Goal: Task Accomplishment & Management: Complete application form

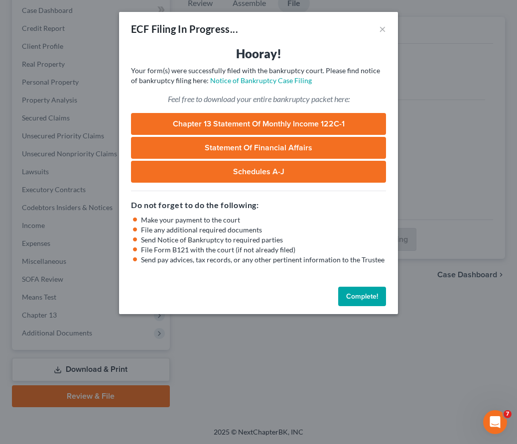
scroll to position [1254, 0]
click at [387, 25] on div "ECF Filing In Progress... ×" at bounding box center [258, 29] width 279 height 34
click at [379, 26] on button "×" at bounding box center [382, 29] width 7 height 12
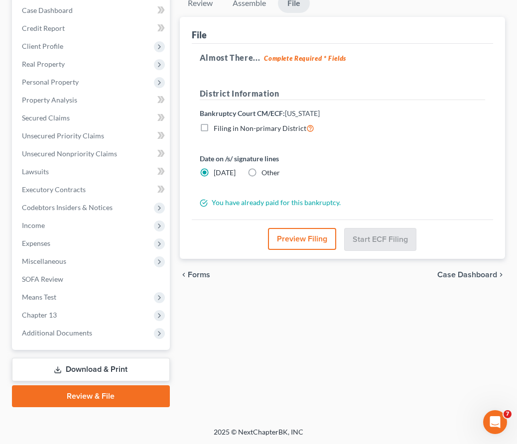
scroll to position [0, 0]
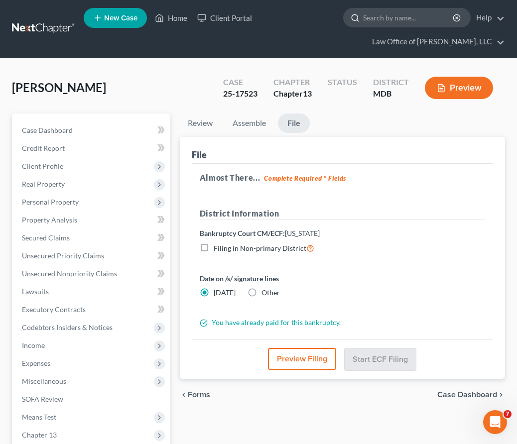
click at [406, 17] on input "search" at bounding box center [408, 17] width 91 height 18
type input "love"
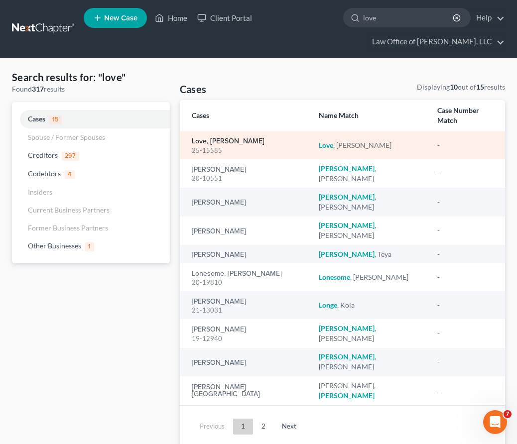
click at [208, 138] on link "Love, [PERSON_NAME]" at bounding box center [228, 141] width 73 height 7
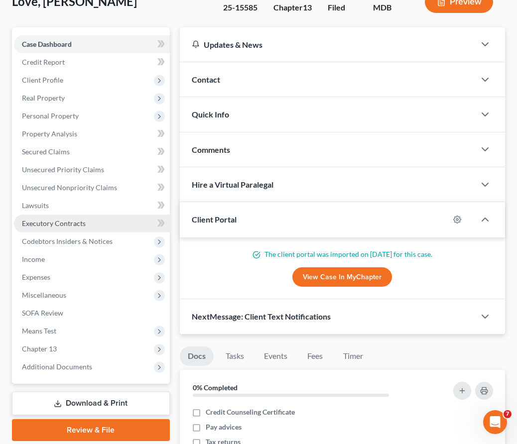
scroll to position [92, 0]
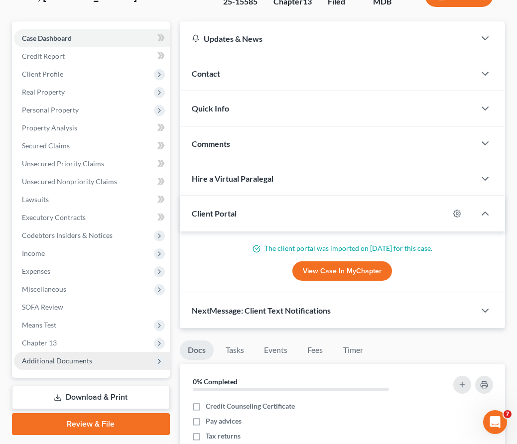
click at [92, 357] on span "Additional Documents" at bounding box center [92, 361] width 156 height 18
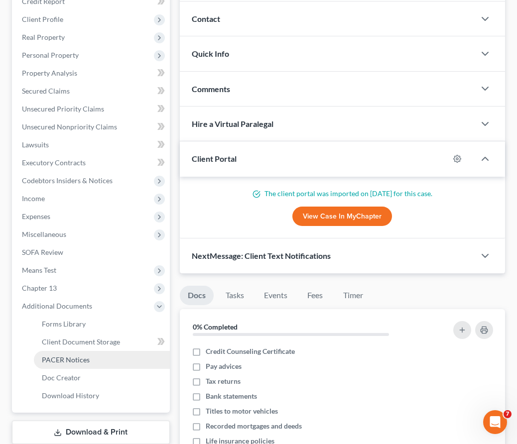
click at [88, 359] on span "PACER Notices" at bounding box center [66, 360] width 48 height 8
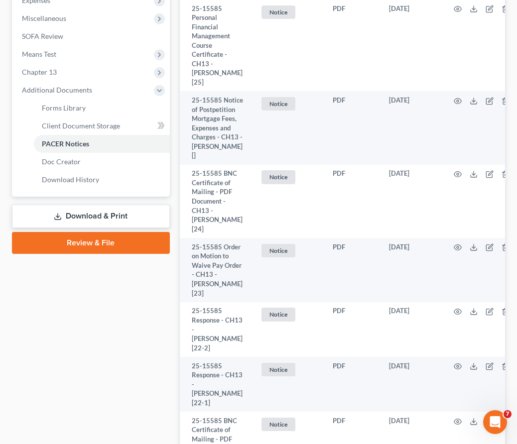
scroll to position [1721, 0]
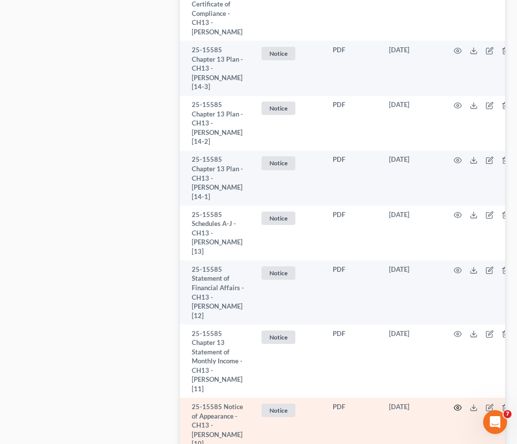
click at [458, 404] on icon "button" at bounding box center [458, 408] width 8 height 8
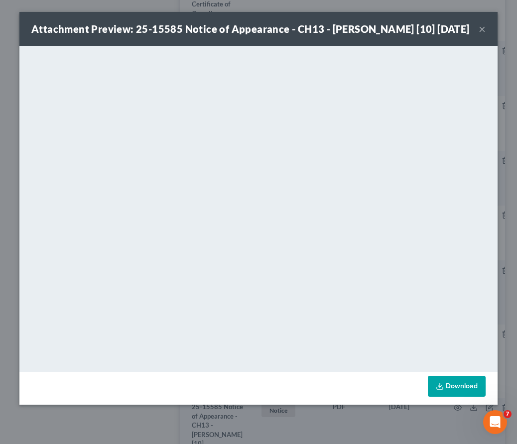
click at [481, 35] on button "×" at bounding box center [482, 29] width 7 height 12
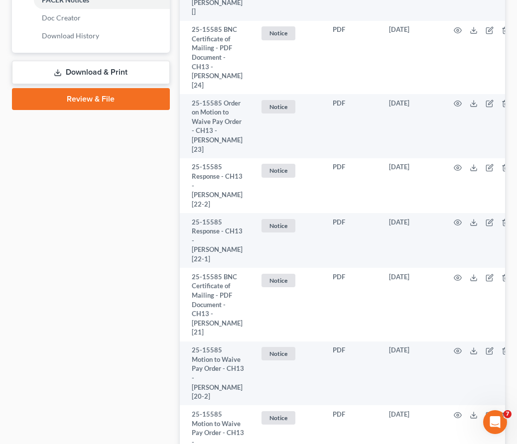
scroll to position [0, 0]
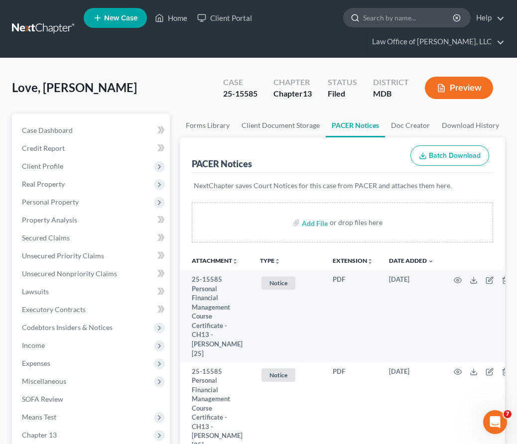
click at [381, 13] on input "search" at bounding box center [408, 17] width 91 height 18
type input "money"
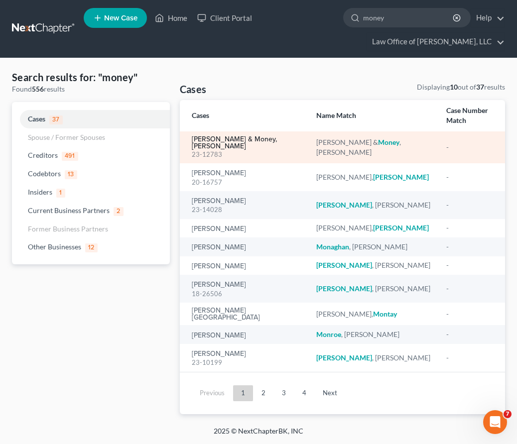
click at [223, 136] on link "[PERSON_NAME] & Money, [PERSON_NAME]" at bounding box center [246, 143] width 109 height 14
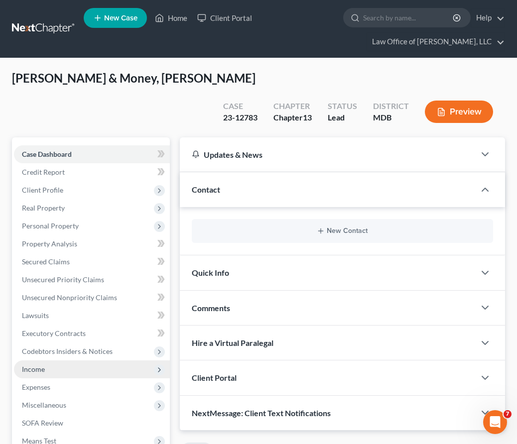
click at [58, 361] on span "Income" at bounding box center [92, 370] width 156 height 18
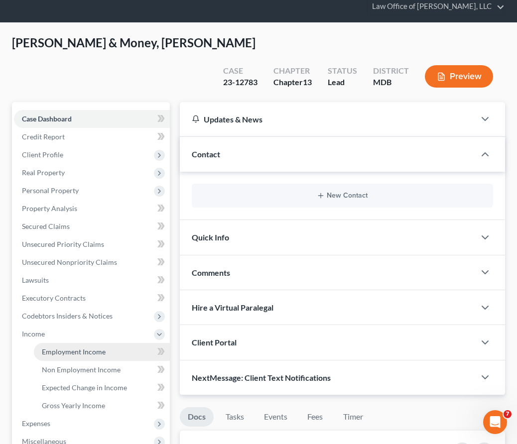
click at [59, 348] on span "Employment Income" at bounding box center [74, 352] width 64 height 8
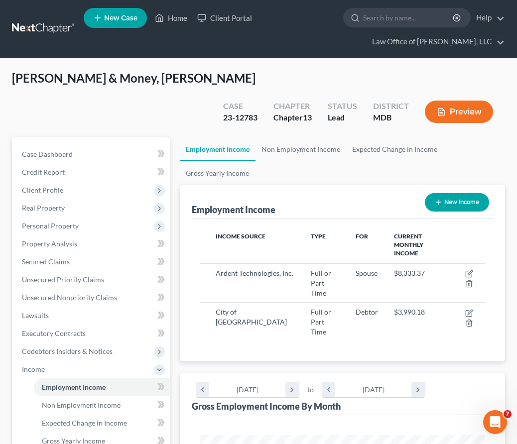
scroll to position [142, 305]
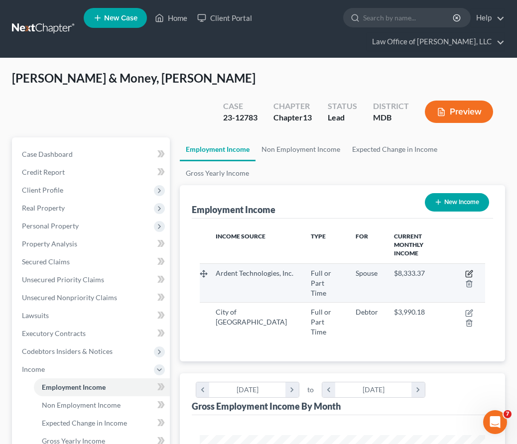
click at [471, 270] on icon "button" at bounding box center [469, 274] width 8 height 8
select select "0"
select select "36"
select select "2"
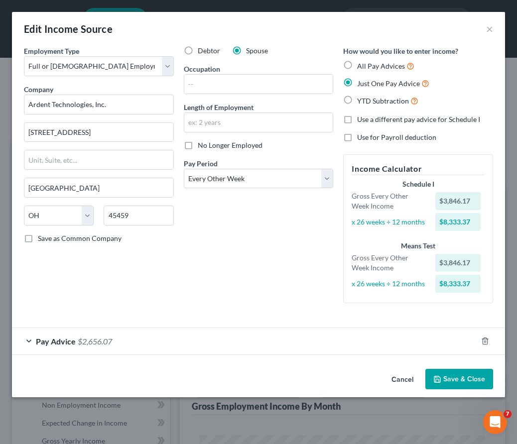
click at [198, 146] on label "No Longer Employed" at bounding box center [230, 145] width 65 height 10
click at [202, 146] on input "No Longer Employed" at bounding box center [205, 143] width 6 height 6
checkbox input "true"
click at [453, 379] on button "Save & Close" at bounding box center [459, 379] width 68 height 21
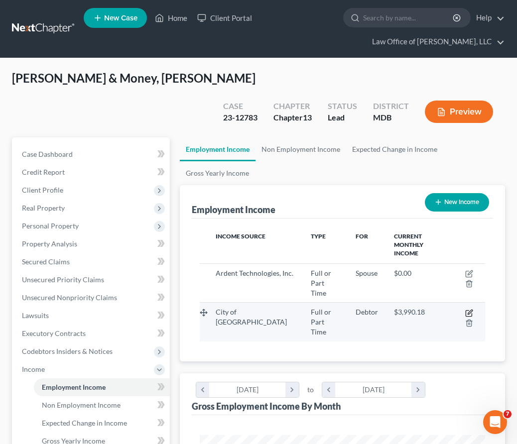
click at [470, 309] on icon "button" at bounding box center [469, 313] width 8 height 8
select select "0"
select select "21"
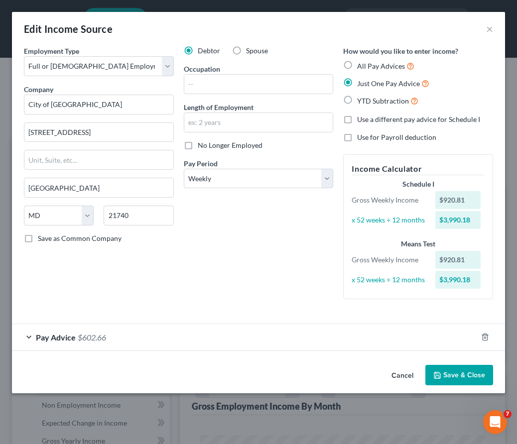
click at [67, 340] on span "Pay Advice" at bounding box center [56, 337] width 40 height 9
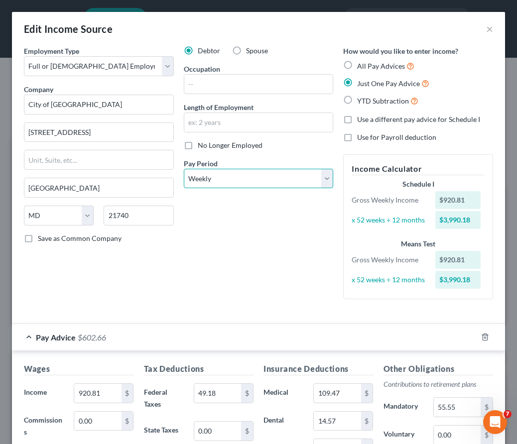
click at [216, 184] on select "Select Monthly Twice Monthly Every Other Week Weekly" at bounding box center [259, 179] width 150 height 20
select select "0"
click at [184, 169] on select "Select Monthly Twice Monthly Every Other Week Weekly" at bounding box center [259, 179] width 150 height 20
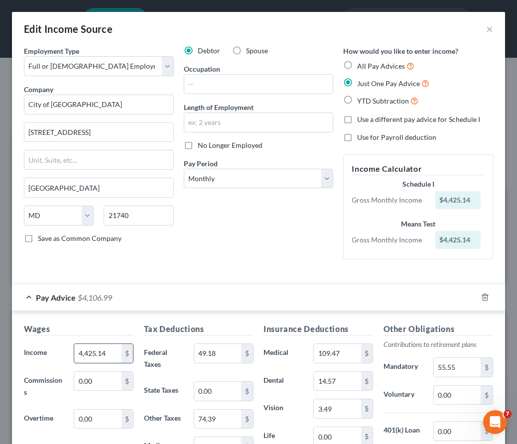
type input "4,425.14"
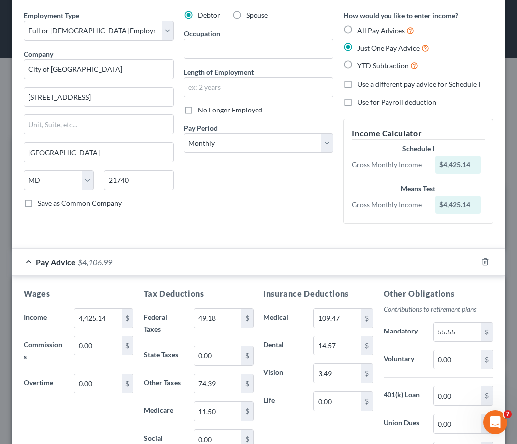
scroll to position [43, 0]
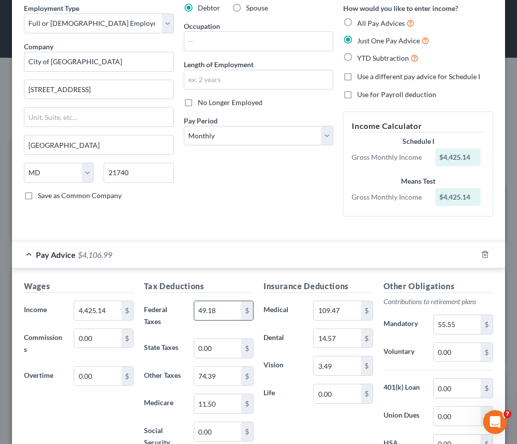
click at [221, 309] on input "49.18" at bounding box center [217, 310] width 47 height 19
type input "239.85"
click at [228, 401] on input "11.50" at bounding box center [217, 403] width 47 height 19
type input "56.09"
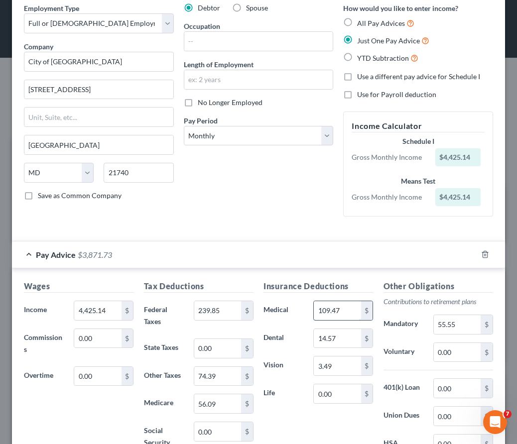
click at [342, 309] on input "109.47" at bounding box center [337, 310] width 47 height 19
type input "478.93"
click at [342, 338] on input "14.57" at bounding box center [337, 338] width 47 height 19
type input "63.74"
click at [338, 366] on input "3.49" at bounding box center [337, 366] width 47 height 19
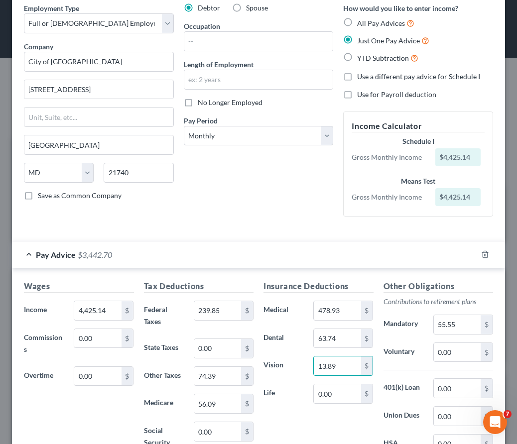
type input "13.89"
drag, startPoint x: 222, startPoint y: 309, endPoint x: 193, endPoint y: 309, distance: 28.9
click at [193, 309] on div "239.85 $" at bounding box center [224, 316] width 70 height 30
drag, startPoint x: 220, startPoint y: 308, endPoint x: 185, endPoint y: 308, distance: 35.4
click at [185, 308] on div "Federal Taxes 239.85 $" at bounding box center [199, 316] width 120 height 30
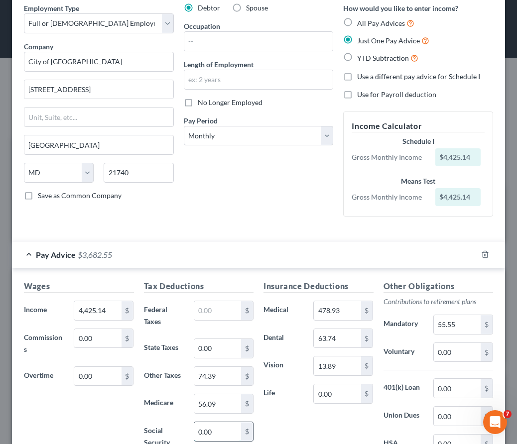
click at [199, 429] on input "0.00" at bounding box center [217, 431] width 47 height 19
paste input "239.85"
type input "239.85"
click at [212, 309] on input "text" at bounding box center [217, 310] width 47 height 19
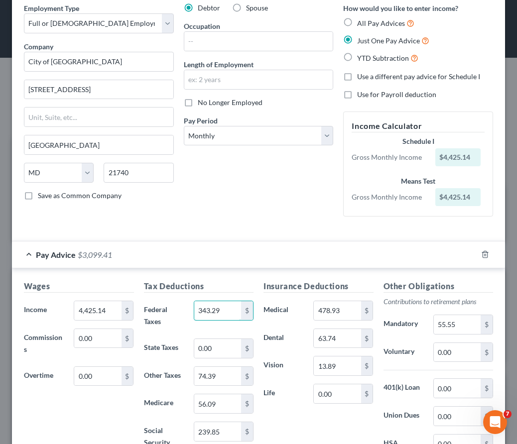
type input "343.29"
click at [218, 374] on input "74.39" at bounding box center [217, 376] width 47 height 19
click at [220, 352] on input "0.00" at bounding box center [217, 348] width 47 height 19
type input "285.40"
click at [460, 321] on input "55.55" at bounding box center [457, 324] width 47 height 19
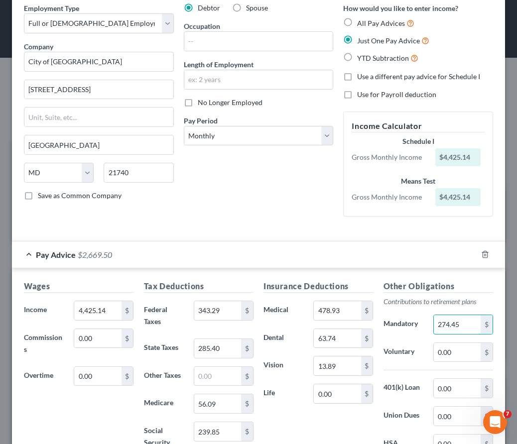
type input "274.45"
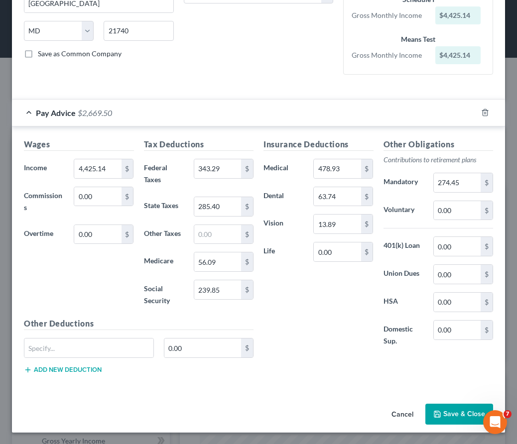
scroll to position [185, 0]
click at [458, 272] on input "0.00" at bounding box center [457, 274] width 47 height 19
click at [449, 276] on input "4,501" at bounding box center [457, 274] width 47 height 19
type input "45.01"
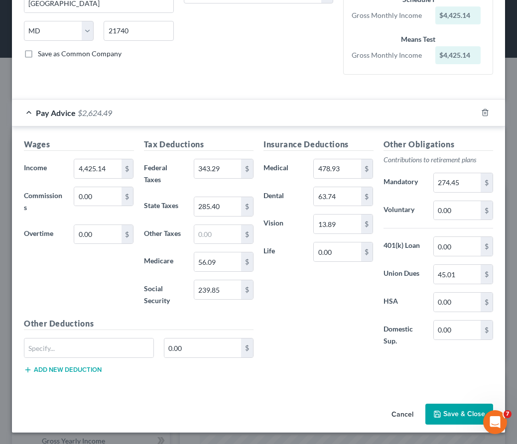
click at [456, 422] on button "Save & Close" at bounding box center [459, 414] width 68 height 21
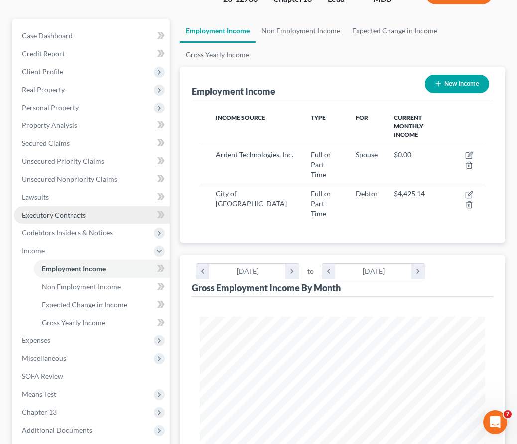
scroll to position [170, 0]
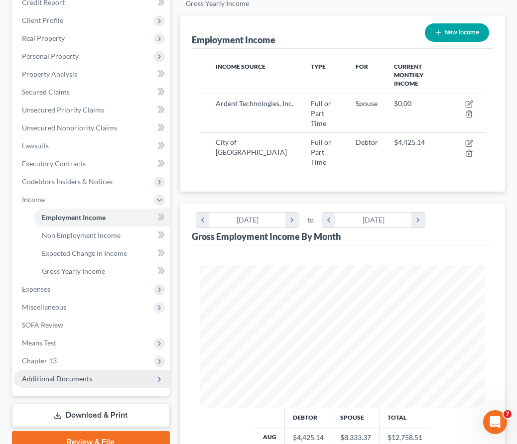
click at [101, 370] on span "Additional Documents" at bounding box center [92, 379] width 156 height 18
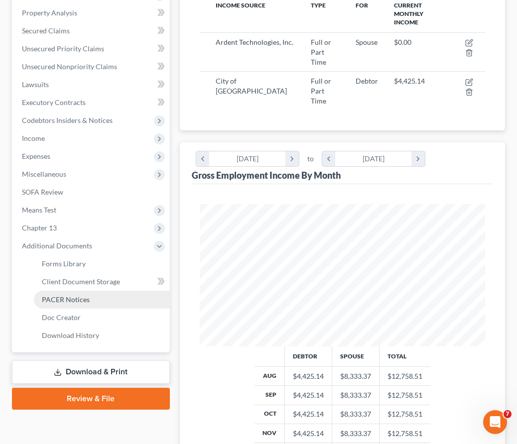
click at [62, 295] on span "PACER Notices" at bounding box center [66, 299] width 48 height 8
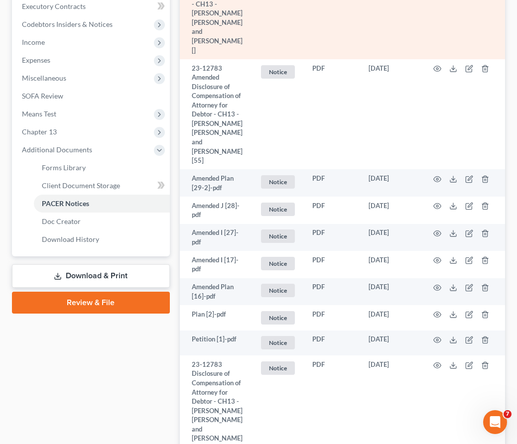
scroll to position [332, 0]
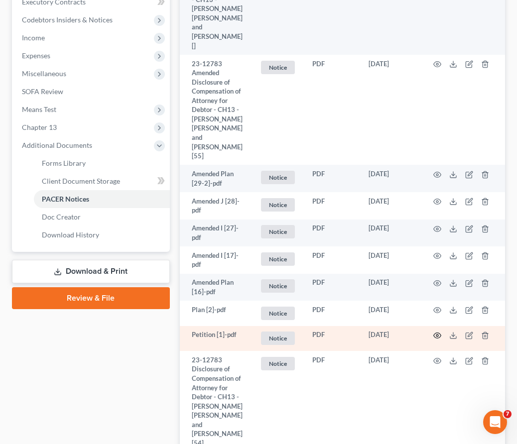
click at [437, 332] on icon "button" at bounding box center [437, 336] width 8 height 8
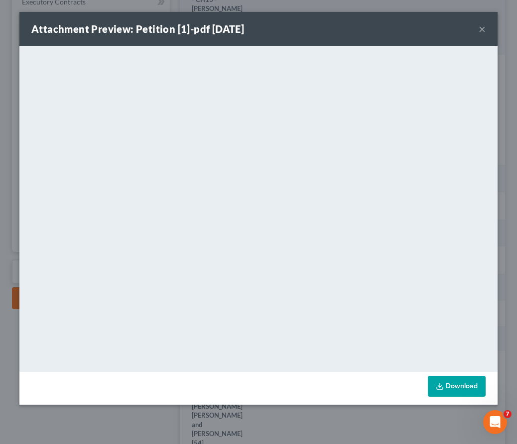
scroll to position [1254, 0]
